Goal: Use online tool/utility: Utilize a website feature to perform a specific function

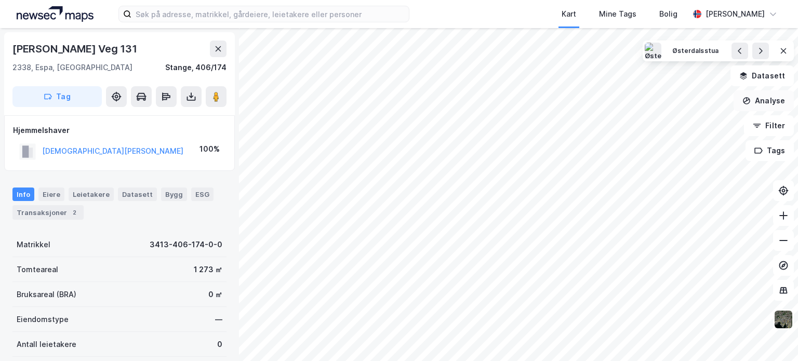
click at [771, 102] on button "Analyse" at bounding box center [764, 100] width 60 height 21
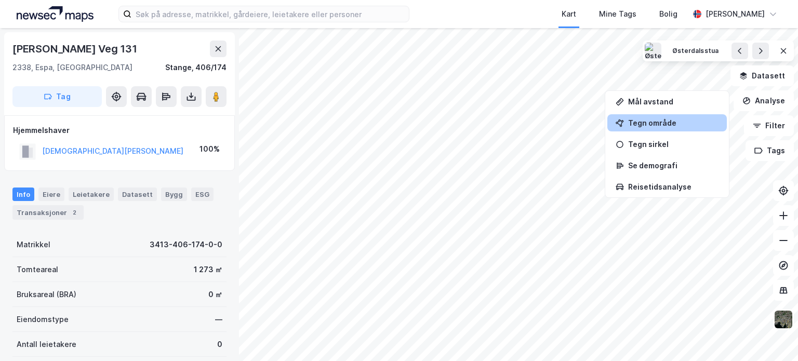
click at [670, 130] on div "Tegn område" at bounding box center [667, 122] width 120 height 17
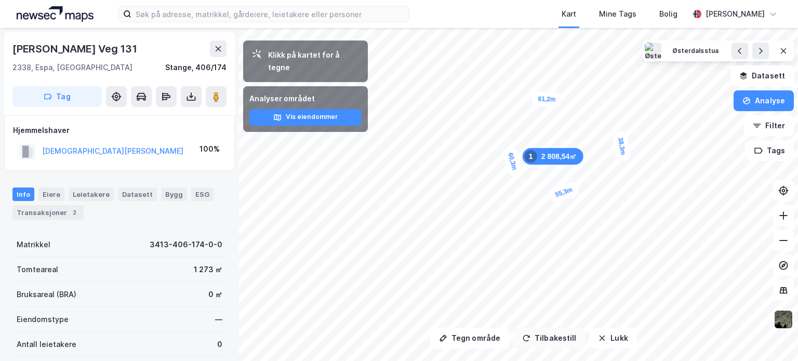
click at [551, 337] on button "Tilbakestill" at bounding box center [549, 338] width 72 height 21
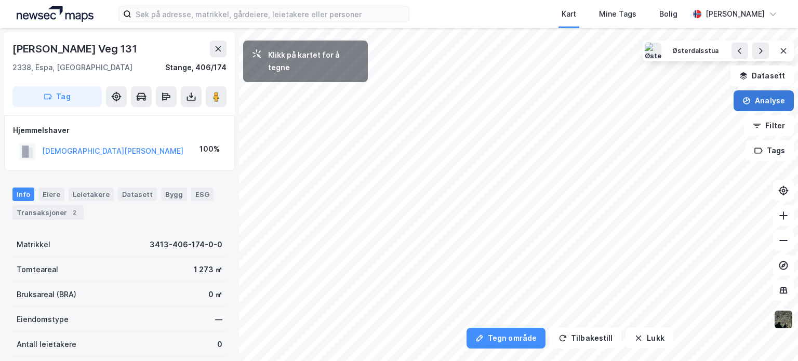
click at [773, 101] on button "Analyse" at bounding box center [764, 100] width 60 height 21
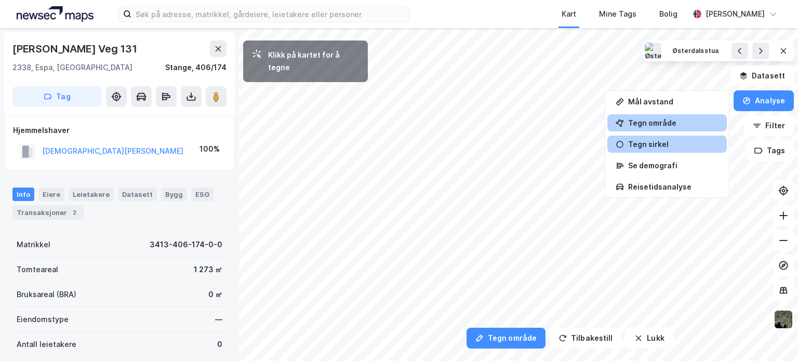
click at [669, 143] on div "Tegn sirkel" at bounding box center [673, 144] width 90 height 9
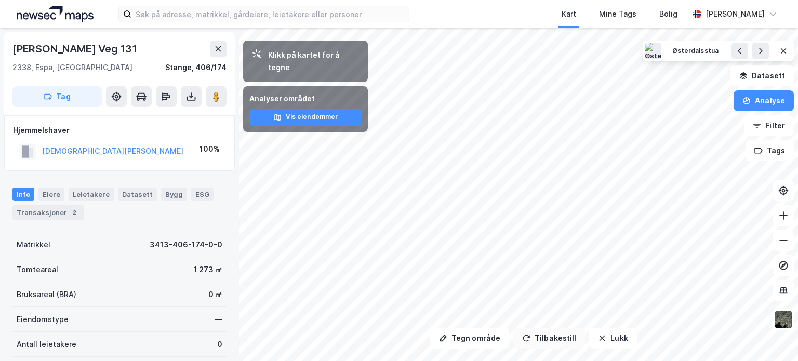
click at [563, 335] on button "Tilbakestill" at bounding box center [549, 338] width 72 height 21
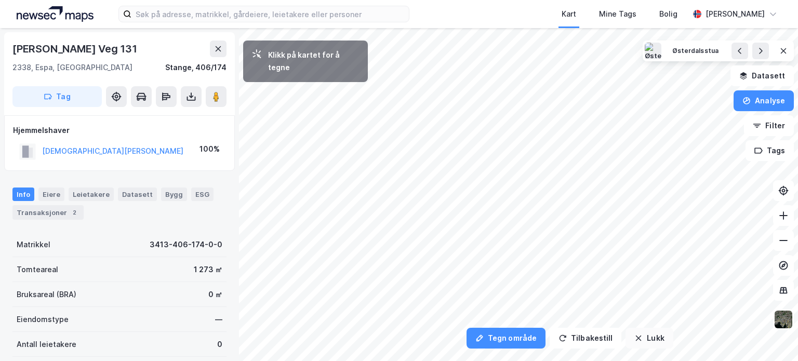
click at [645, 336] on button "Lukk" at bounding box center [649, 338] width 47 height 21
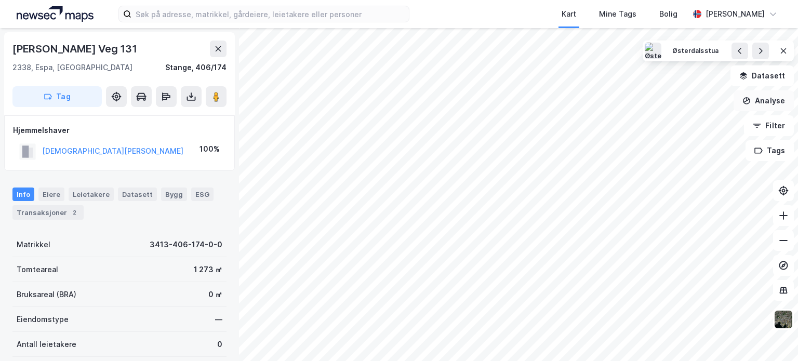
click at [780, 100] on button "Analyse" at bounding box center [764, 100] width 60 height 21
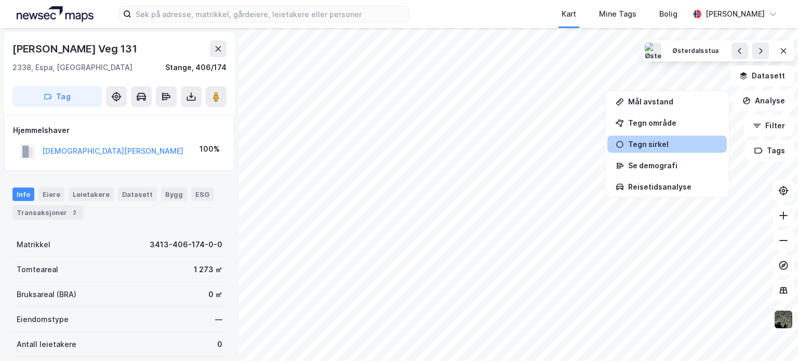
click at [661, 145] on div "Tegn sirkel" at bounding box center [673, 144] width 90 height 9
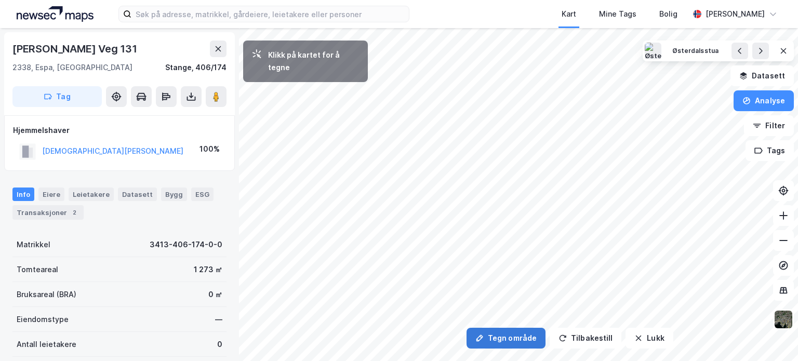
click at [499, 335] on button "Tegn område" at bounding box center [506, 338] width 79 height 21
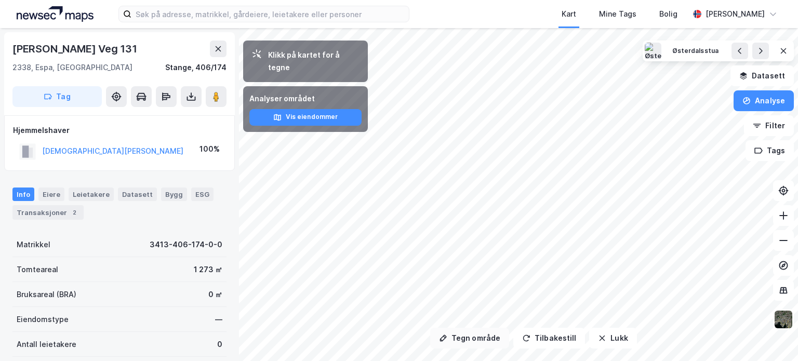
click at [475, 336] on button "Tegn område" at bounding box center [469, 338] width 79 height 21
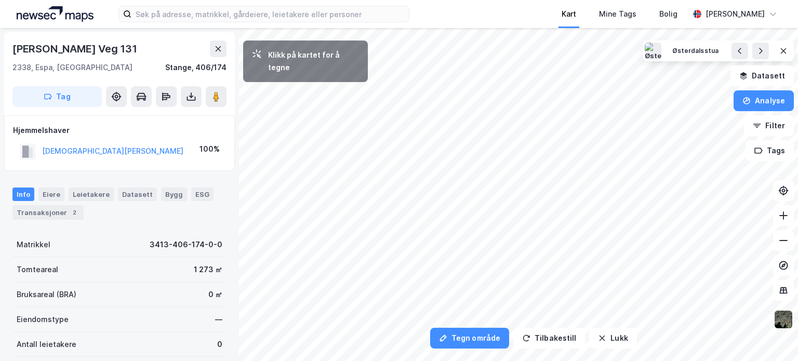
click at [573, 25] on div "Kart Mine Tags Bolig [PERSON_NAME] Tegn område Tilbakestill Lukk Klikk på karte…" at bounding box center [399, 180] width 798 height 361
click at [540, 336] on button "Tilbakestill" at bounding box center [549, 338] width 72 height 21
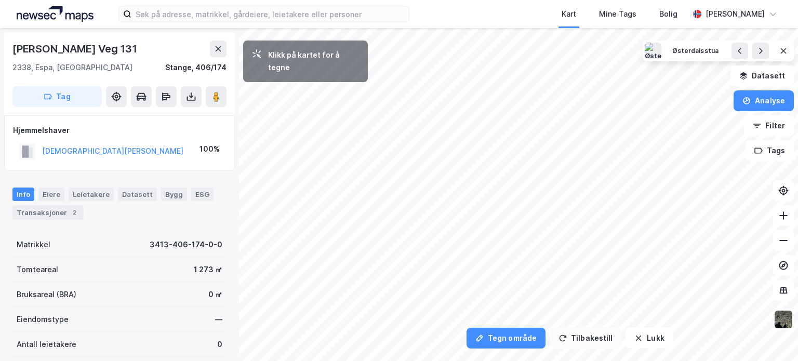
click at [581, 334] on button "Tilbakestill" at bounding box center [586, 338] width 72 height 21
click at [582, 336] on button "Tilbakestill" at bounding box center [586, 338] width 72 height 21
click at [582, 337] on button "Tilbakestill" at bounding box center [586, 338] width 72 height 21
click at [582, 338] on button "Tilbakestill" at bounding box center [586, 338] width 72 height 21
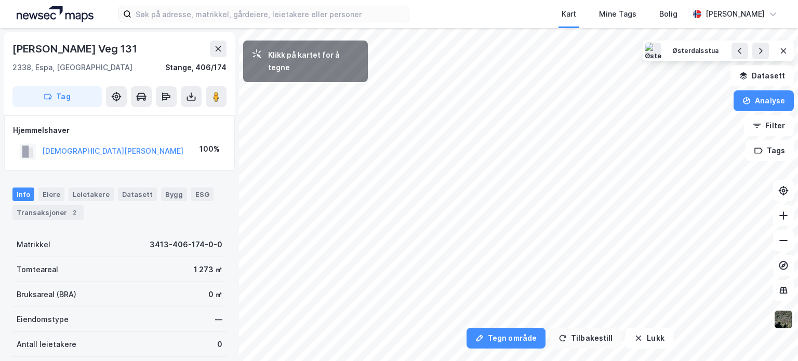
click at [582, 339] on button "Tilbakestill" at bounding box center [586, 338] width 72 height 21
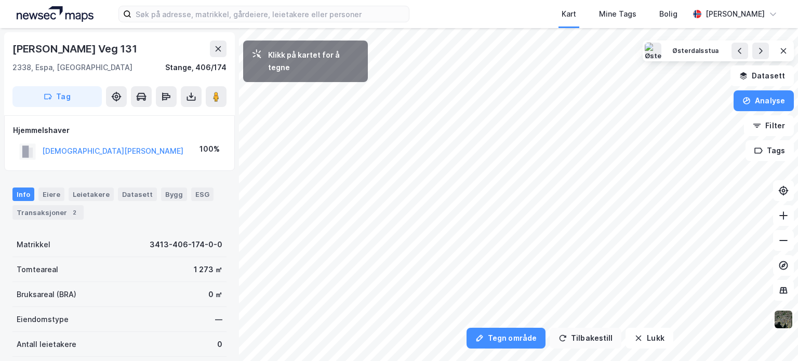
click at [582, 339] on button "Tilbakestill" at bounding box center [586, 338] width 72 height 21
click at [648, 346] on div "Tegn område Tilbakestill Lukk Klikk på kartet for å tegne [PERSON_NAME] Veg 131…" at bounding box center [399, 194] width 798 height 333
click at [650, 343] on button "Lukk" at bounding box center [649, 338] width 47 height 21
